Goal: Transaction & Acquisition: Purchase product/service

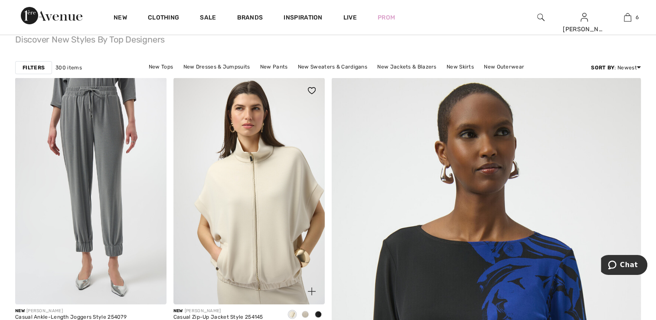
scroll to position [130, 0]
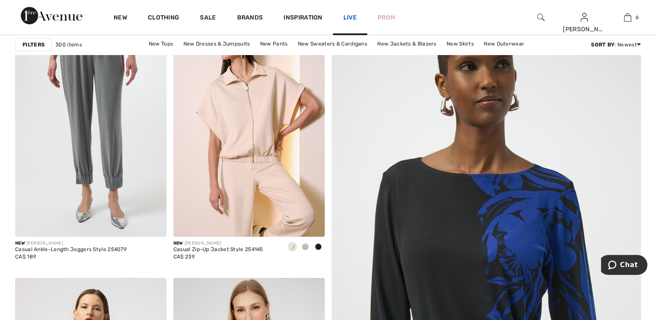
click at [355, 17] on link "Live" at bounding box center [349, 17] width 13 height 9
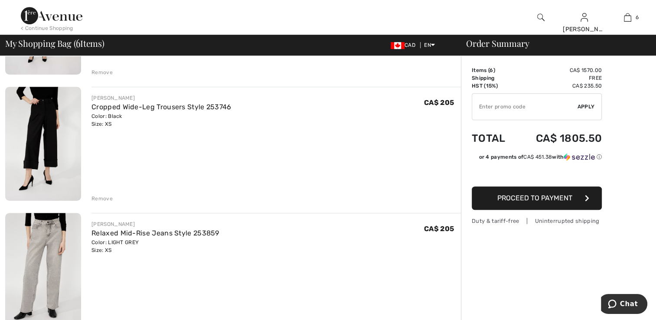
scroll to position [433, 0]
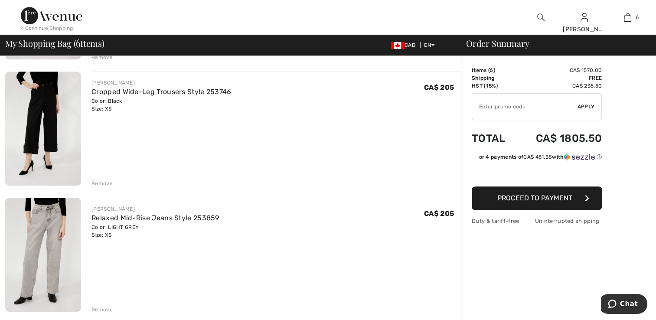
click at [57, 246] on img at bounding box center [43, 255] width 76 height 114
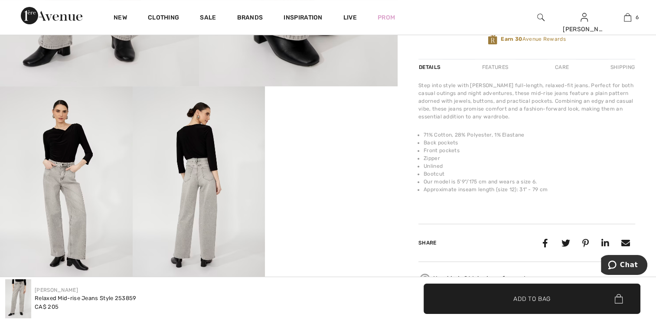
scroll to position [260, 0]
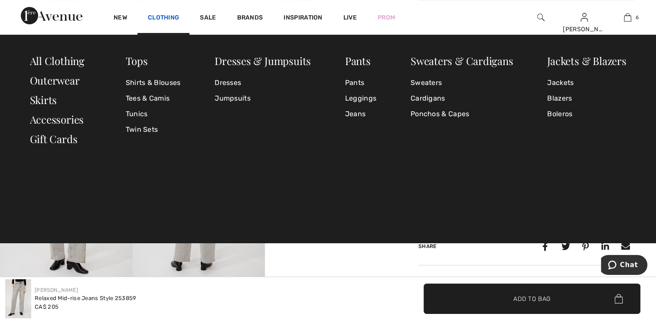
click at [172, 15] on link "Clothing" at bounding box center [163, 18] width 31 height 9
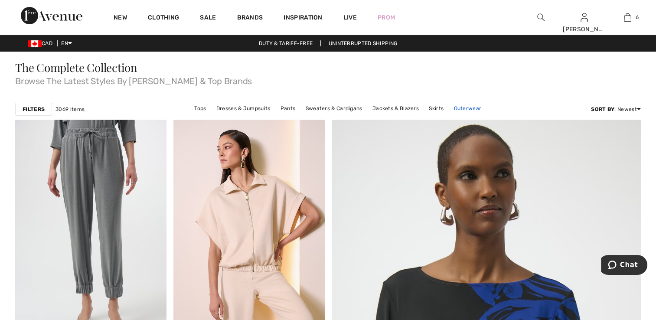
click at [454, 108] on link "Outerwear" at bounding box center [467, 108] width 36 height 11
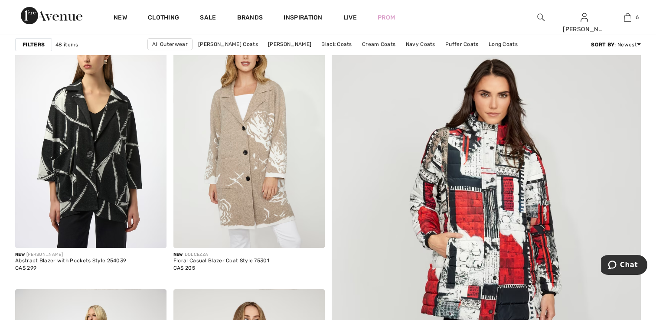
scroll to position [173, 0]
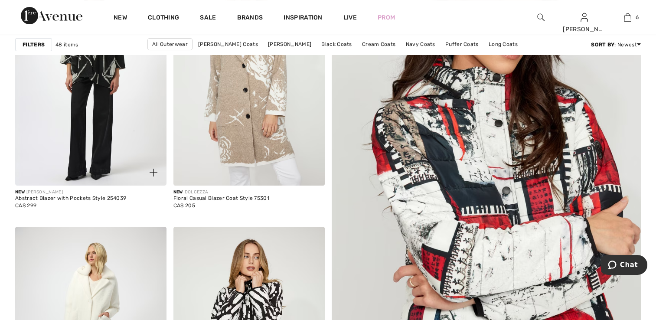
click at [94, 112] on img at bounding box center [90, 72] width 151 height 227
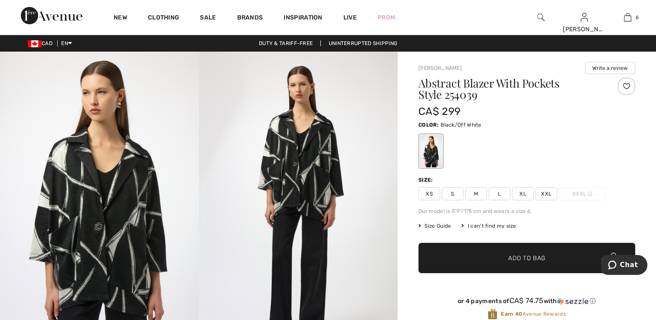
click at [429, 193] on span "XS" at bounding box center [429, 193] width 22 height 13
click at [489, 260] on span "✔ Added to Bag" at bounding box center [513, 257] width 53 height 9
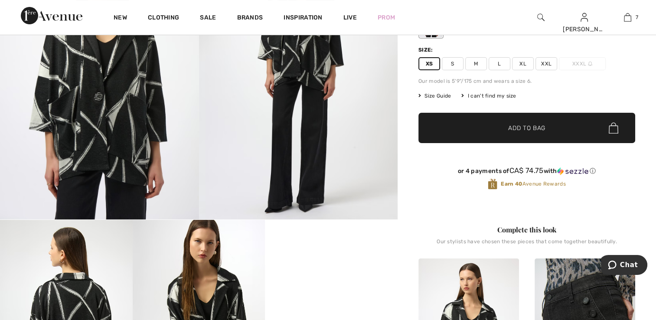
scroll to position [173, 0]
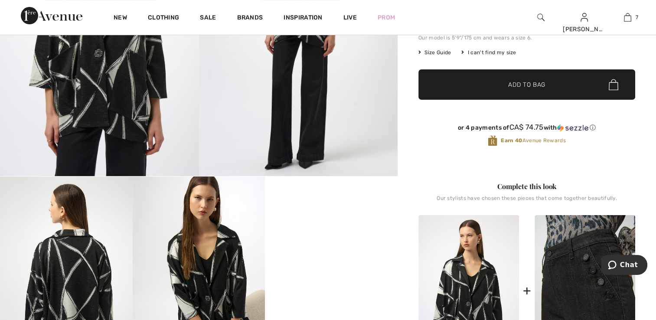
click at [575, 279] on img at bounding box center [584, 290] width 101 height 151
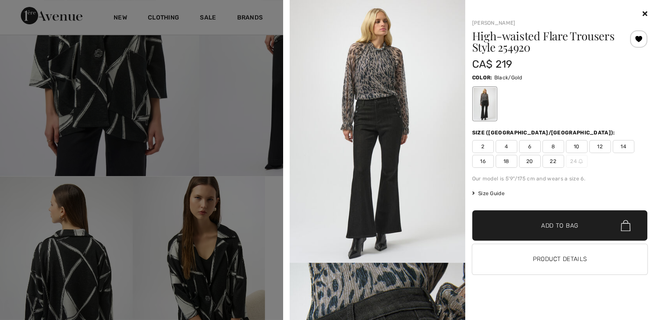
click at [477, 145] on span "2" at bounding box center [483, 146] width 22 height 13
click at [506, 222] on span "✔ Added to Bag Add to Bag" at bounding box center [559, 225] width 175 height 30
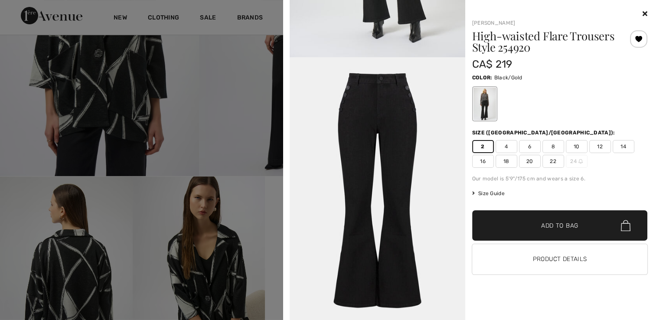
scroll to position [1544, 0]
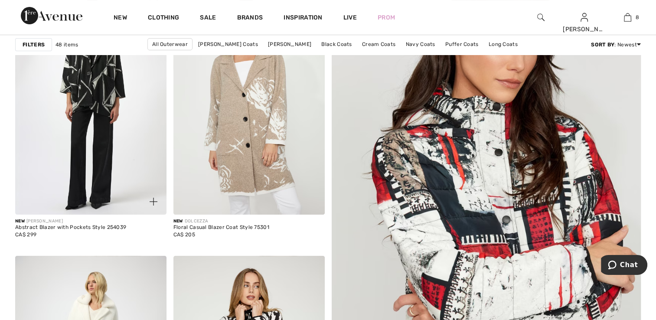
scroll to position [130, 0]
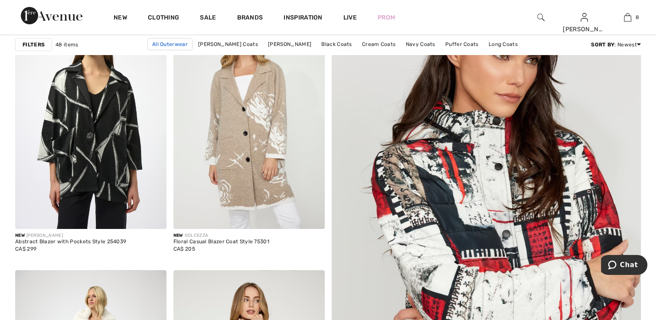
click at [172, 45] on link "All Outerwear" at bounding box center [169, 44] width 45 height 12
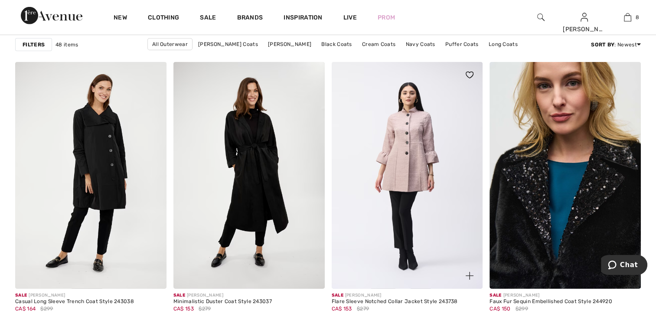
scroll to position [2706, 0]
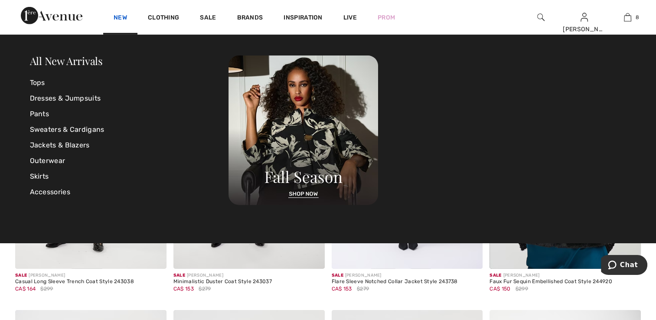
click at [124, 16] on link "New" at bounding box center [120, 18] width 13 height 9
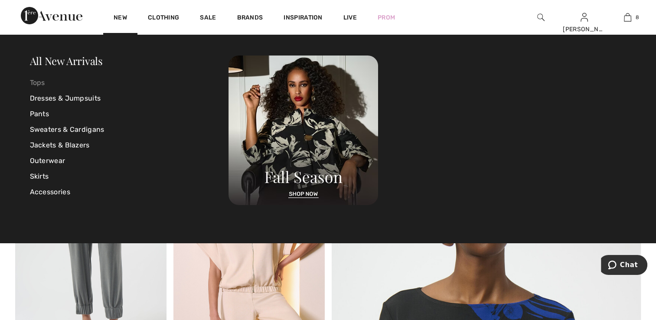
click at [38, 84] on link "Tops" at bounding box center [129, 83] width 199 height 16
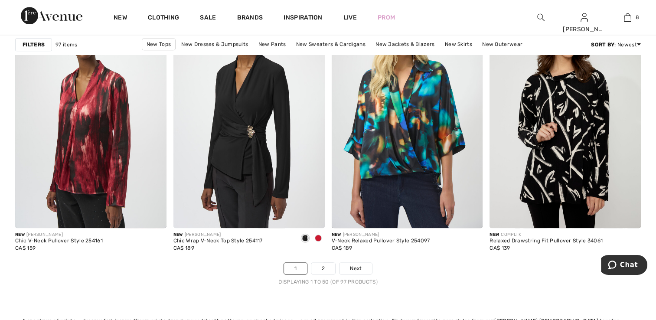
scroll to position [3933, 0]
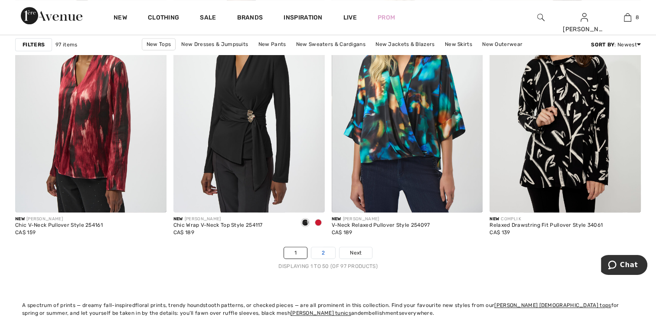
click at [321, 250] on link "2" at bounding box center [323, 252] width 24 height 11
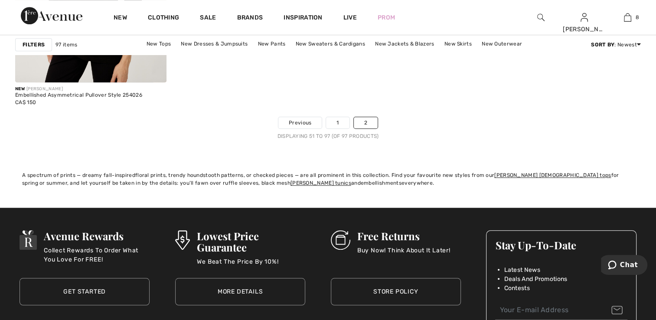
scroll to position [4052, 0]
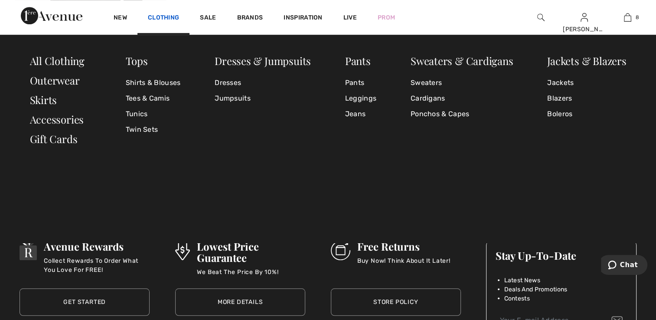
click at [165, 18] on link "Clothing" at bounding box center [163, 18] width 31 height 9
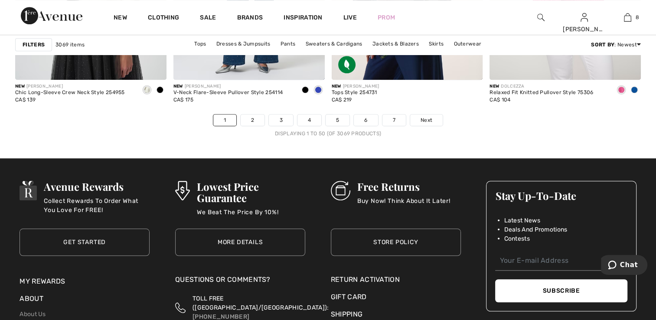
scroll to position [4077, 0]
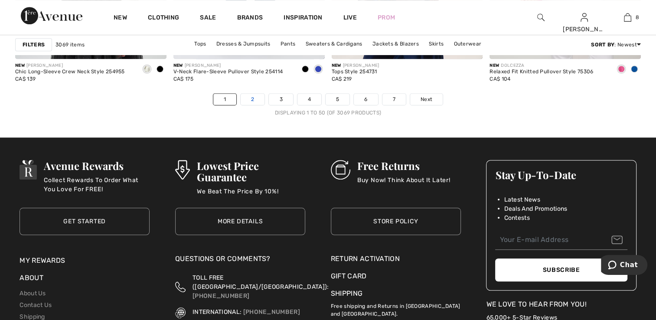
click at [253, 97] on link "2" at bounding box center [252, 99] width 24 height 11
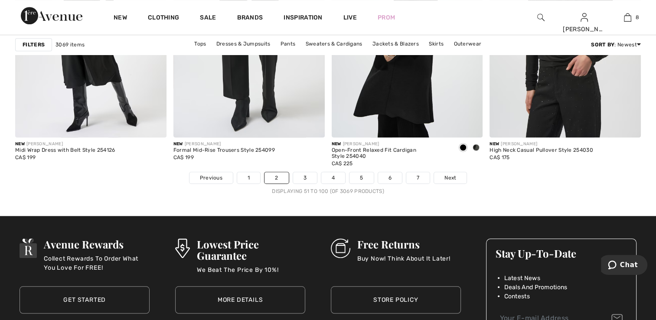
scroll to position [3972, 0]
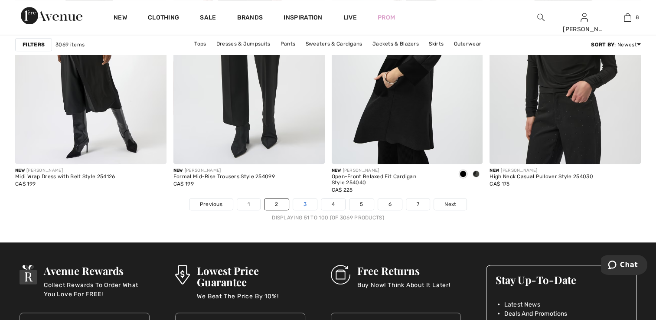
click at [303, 204] on link "3" at bounding box center [305, 203] width 24 height 11
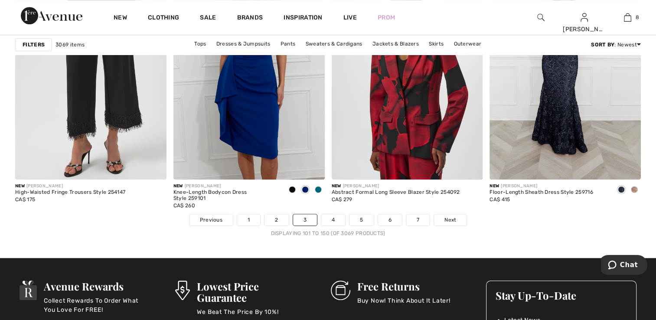
scroll to position [3988, 0]
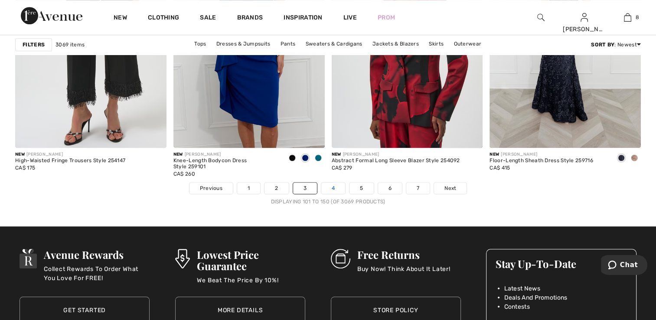
click at [338, 190] on link "4" at bounding box center [333, 187] width 24 height 11
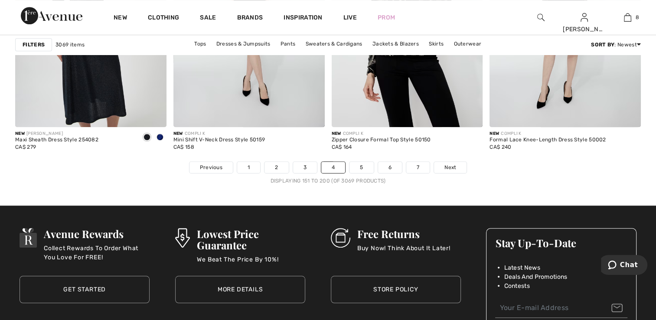
scroll to position [4030, 0]
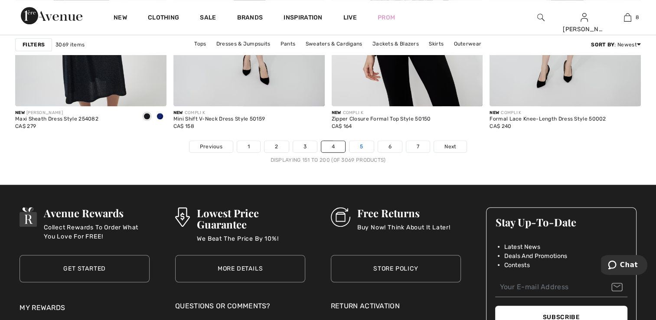
click at [361, 146] on link "5" at bounding box center [361, 146] width 24 height 11
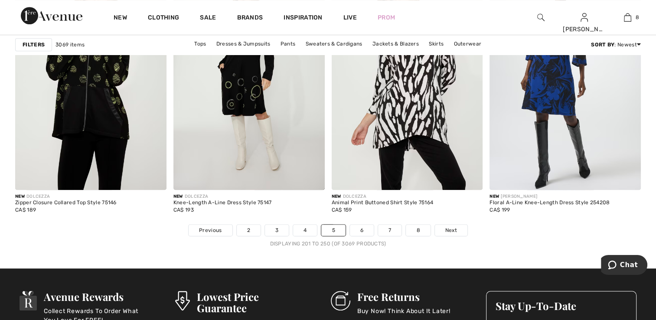
scroll to position [3962, 0]
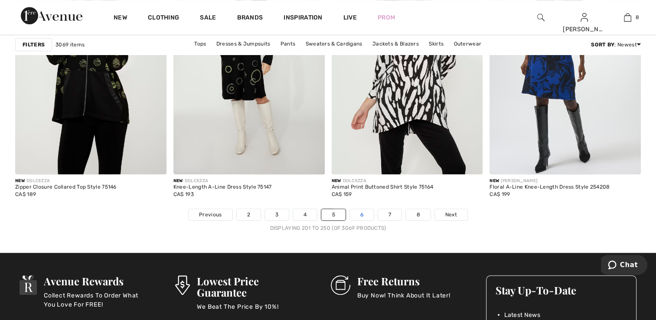
click at [363, 212] on link "6" at bounding box center [362, 214] width 24 height 11
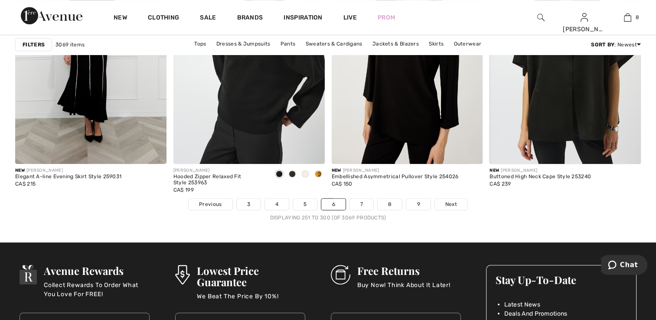
scroll to position [3967, 0]
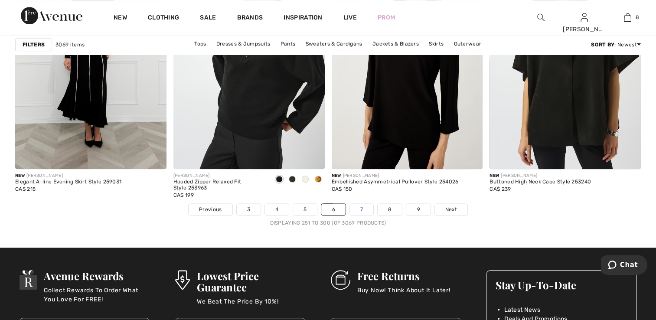
click at [364, 210] on link "7" at bounding box center [361, 209] width 23 height 11
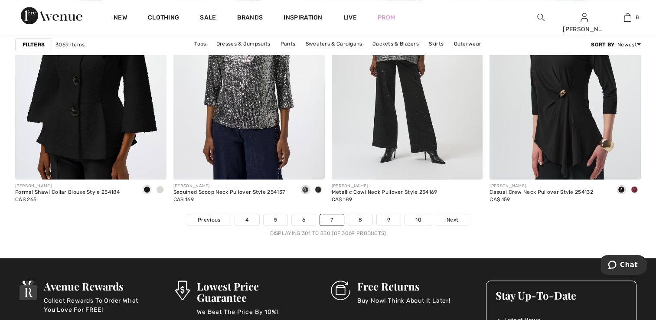
scroll to position [3962, 0]
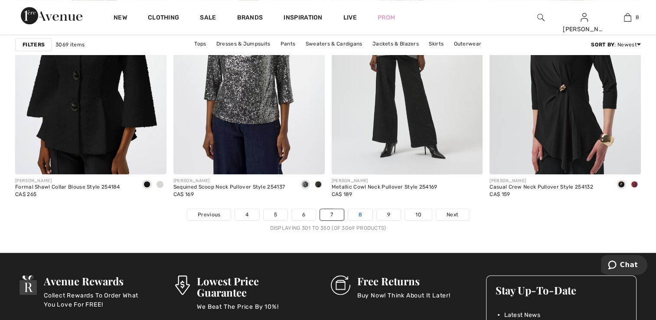
drag, startPoint x: 361, startPoint y: 213, endPoint x: 367, endPoint y: 214, distance: 5.3
click at [361, 214] on link "8" at bounding box center [360, 214] width 24 height 11
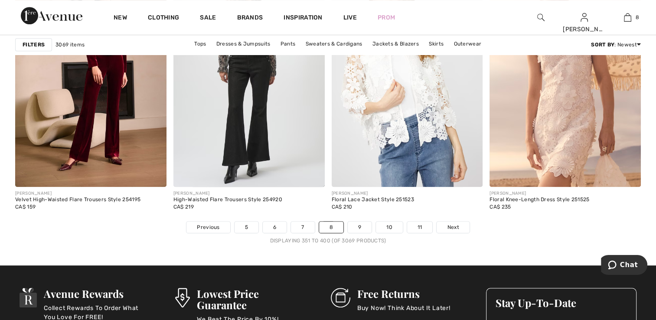
scroll to position [3991, 0]
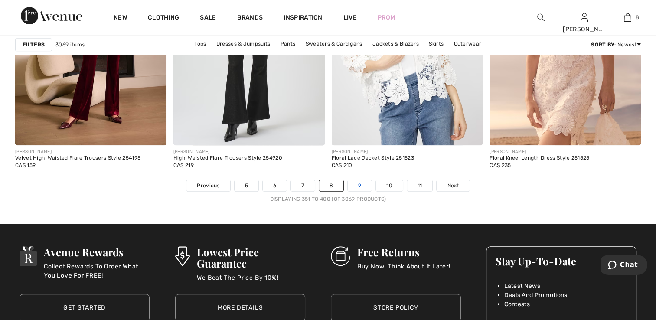
click at [356, 182] on link "9" at bounding box center [360, 185] width 24 height 11
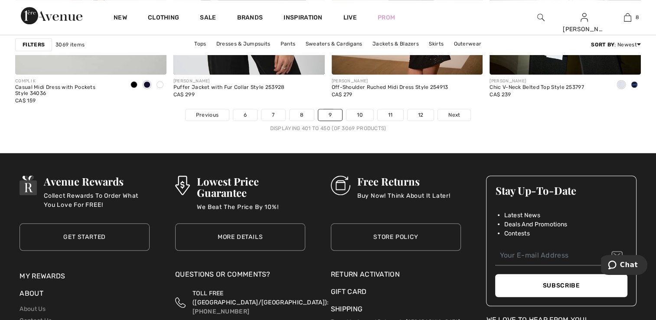
scroll to position [4067, 0]
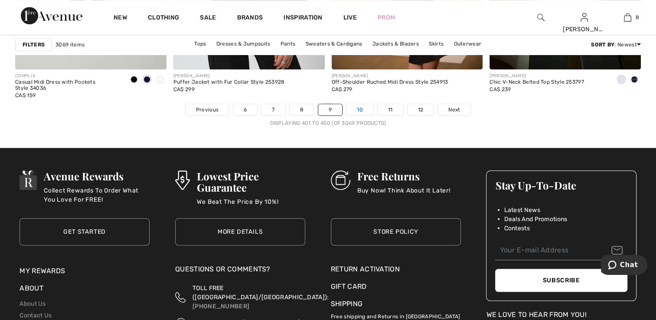
click at [362, 108] on link "10" at bounding box center [359, 109] width 27 height 11
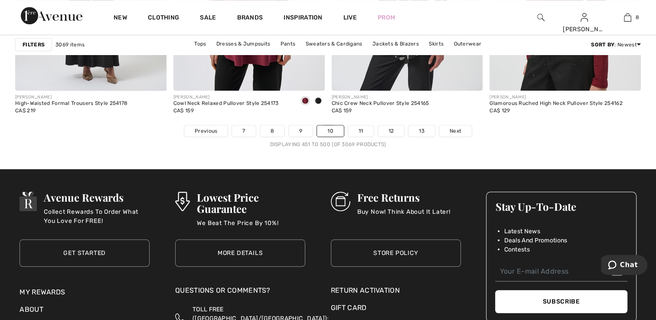
scroll to position [4030, 0]
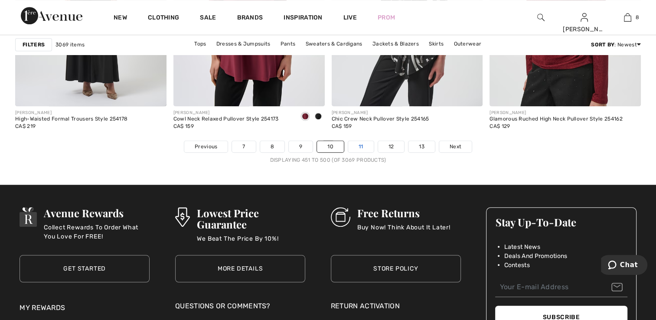
click at [357, 144] on link "11" at bounding box center [361, 146] width 26 height 11
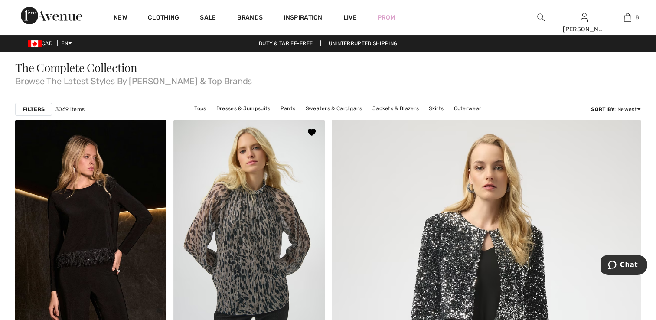
click at [228, 182] on img at bounding box center [248, 232] width 151 height 227
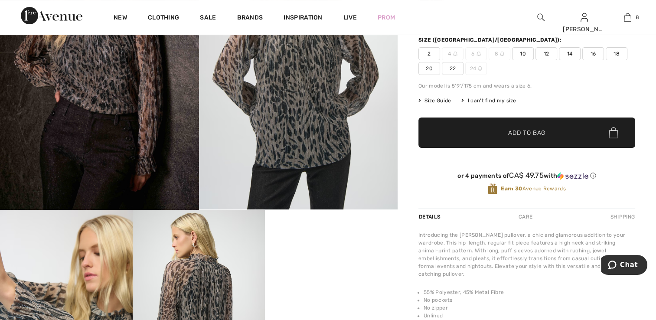
scroll to position [87, 0]
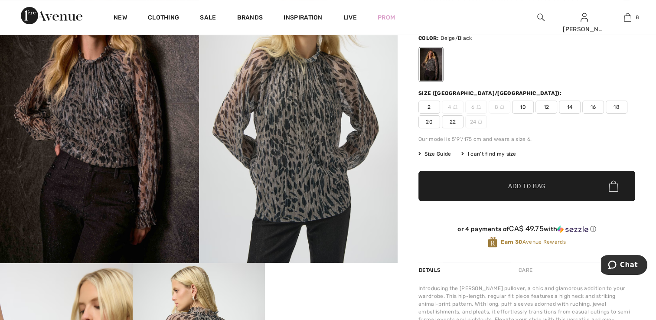
click at [426, 105] on span "2" at bounding box center [429, 107] width 22 height 13
click at [487, 184] on span "✔ Added to Bag Add to Bag" at bounding box center [526, 186] width 217 height 30
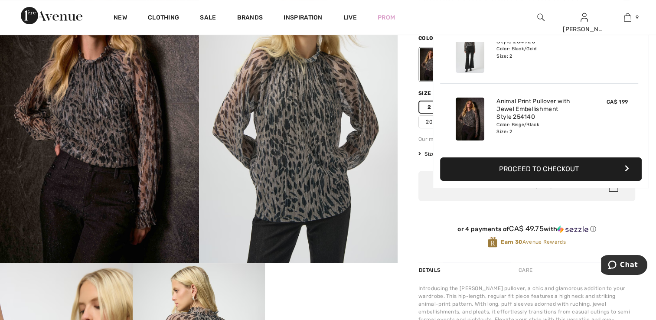
scroll to position [499, 0]
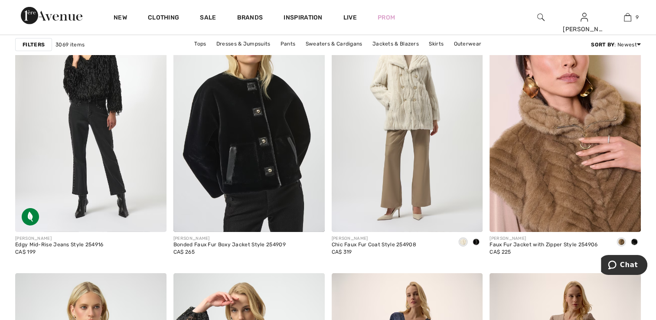
scroll to position [2719, 0]
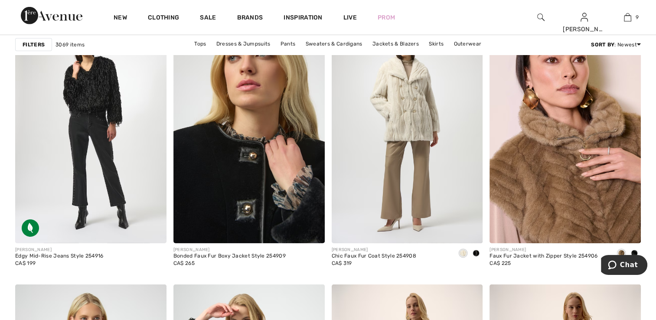
click at [232, 191] on img at bounding box center [248, 129] width 151 height 227
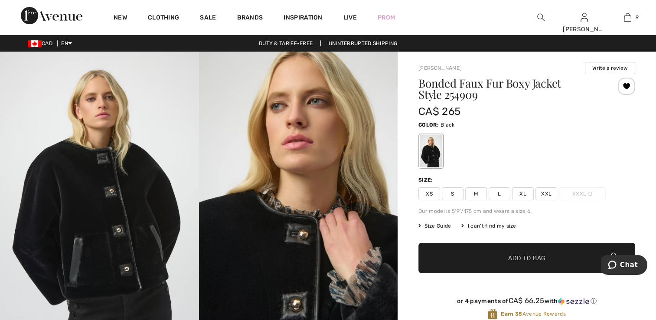
click at [429, 192] on span "XS" at bounding box center [429, 193] width 22 height 13
click at [513, 269] on span "✔ Added to Bag Add to Bag" at bounding box center [526, 258] width 217 height 30
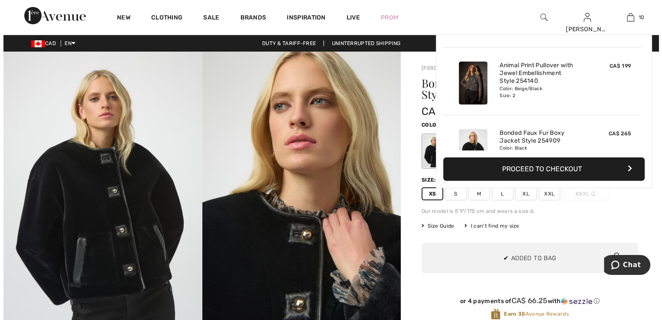
scroll to position [567, 0]
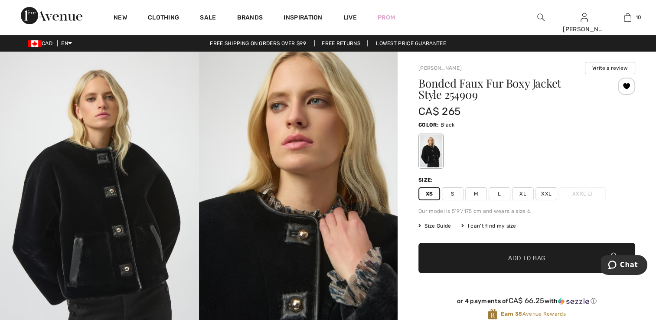
click at [380, 100] on img at bounding box center [298, 201] width 199 height 298
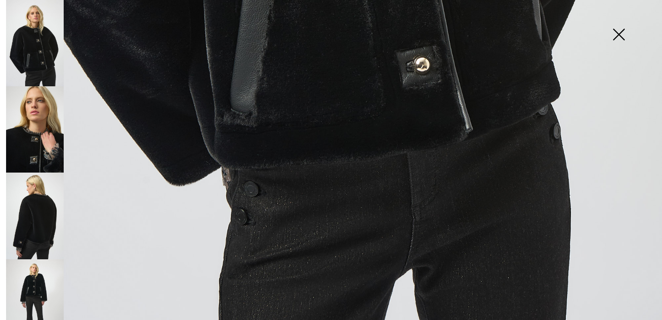
scroll to position [662, 0]
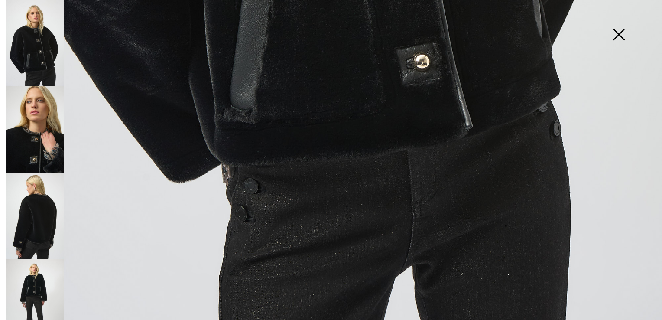
click at [43, 135] on img at bounding box center [35, 129] width 58 height 86
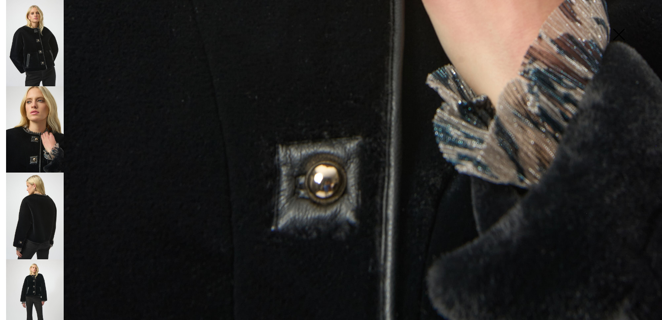
click at [48, 202] on img at bounding box center [35, 215] width 58 height 86
